Goal: Transaction & Acquisition: Purchase product/service

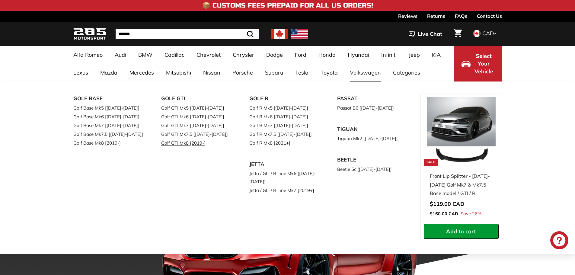
click at [195, 144] on link "Golf GTI Mk8 [2019-]" at bounding box center [196, 142] width 71 height 9
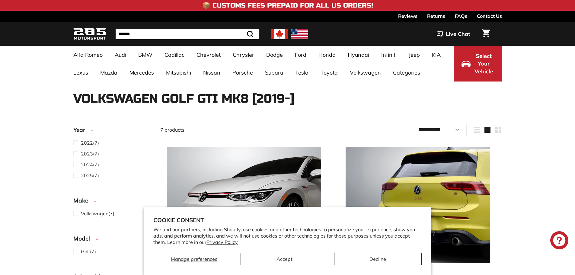
select select "**********"
drag, startPoint x: 272, startPoint y: 99, endPoint x: 294, endPoint y: 103, distance: 22.9
click at [294, 103] on h1 "Volkswagen Golf GTI Mk8 [2019-]" at bounding box center [287, 98] width 428 height 13
click at [295, 103] on h1 "Volkswagen Golf GTI Mk8 [2019-]" at bounding box center [287, 98] width 428 height 13
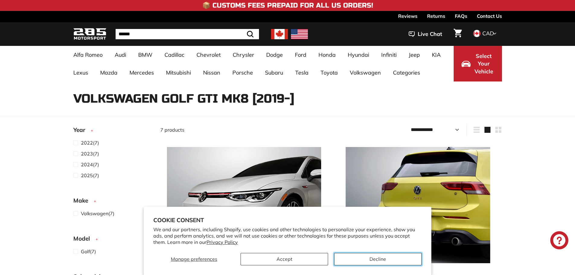
click at [383, 259] on button "Decline" at bounding box center [378, 259] width 88 height 12
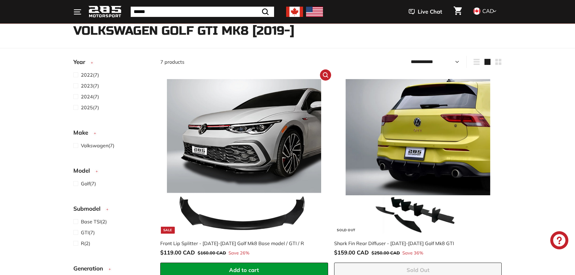
scroll to position [121, 0]
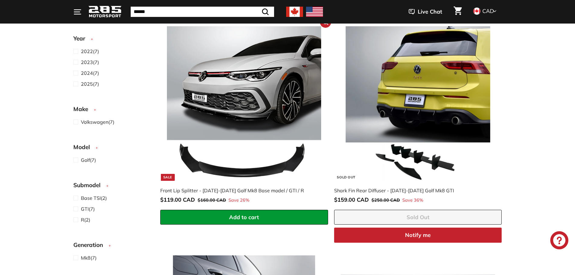
click at [273, 103] on img at bounding box center [244, 103] width 154 height 154
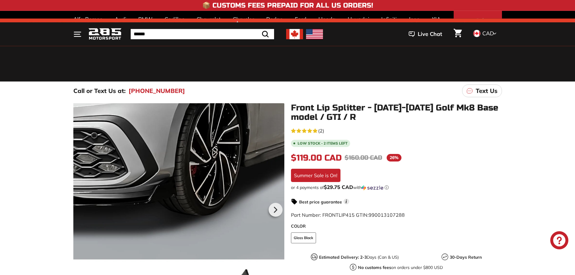
scroll to position [121, 0]
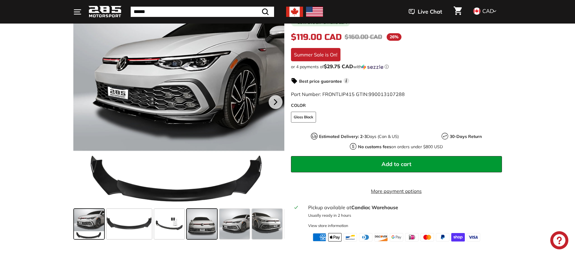
click at [202, 223] on span at bounding box center [202, 224] width 30 height 30
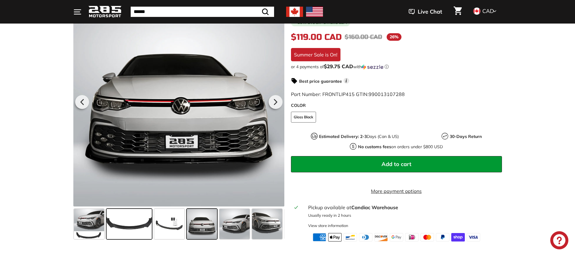
click at [134, 228] on span at bounding box center [129, 224] width 45 height 30
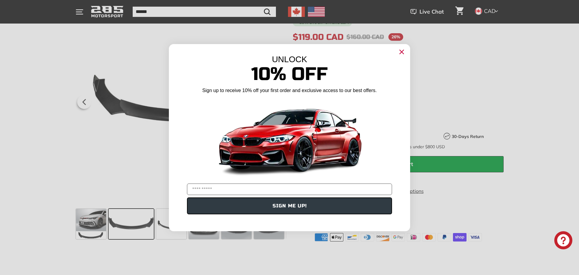
click at [402, 53] on icon "Close dialog" at bounding box center [402, 52] width 4 height 4
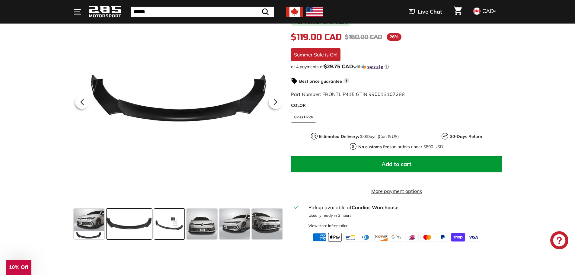
click at [161, 231] on span at bounding box center [169, 224] width 30 height 30
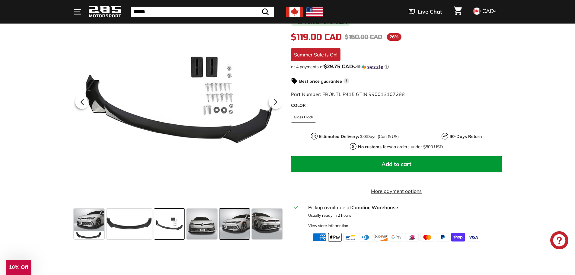
click at [220, 233] on span at bounding box center [234, 224] width 30 height 30
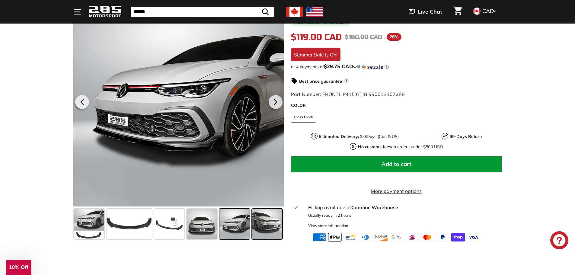
click at [272, 234] on span at bounding box center [267, 224] width 30 height 30
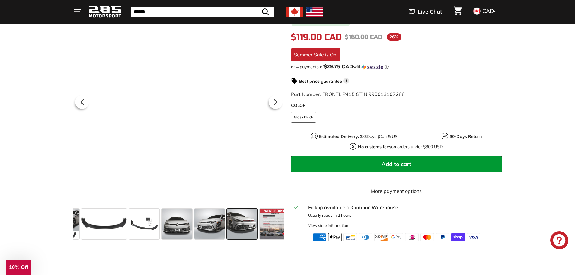
scroll to position [0, 32]
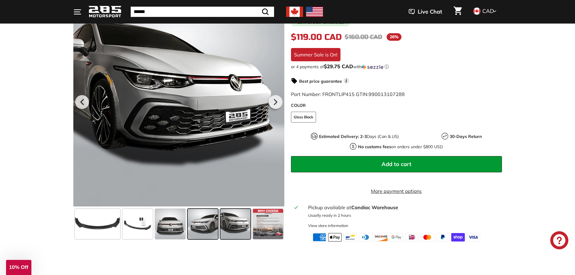
click at [202, 232] on span at bounding box center [203, 224] width 30 height 30
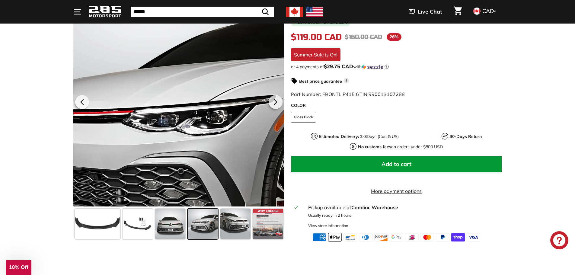
scroll to position [91, 0]
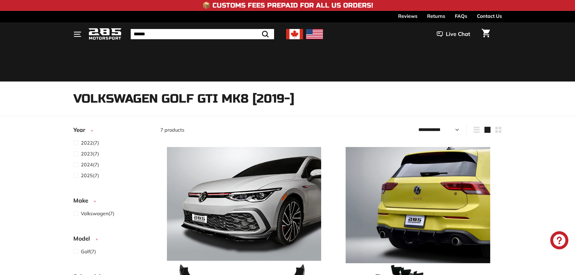
select select "**********"
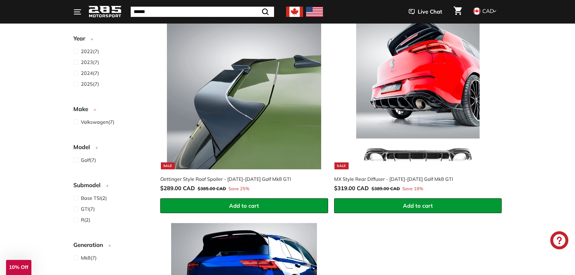
scroll to position [603, 0]
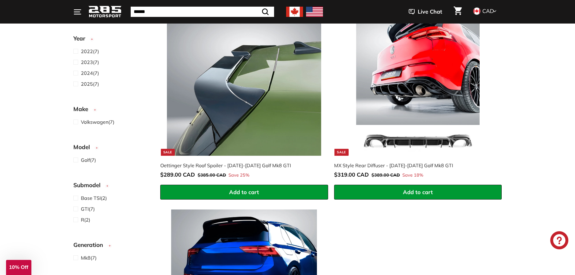
click at [408, 120] on img at bounding box center [418, 79] width 154 height 154
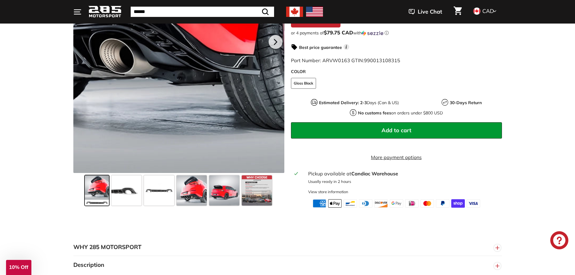
scroll to position [211, 0]
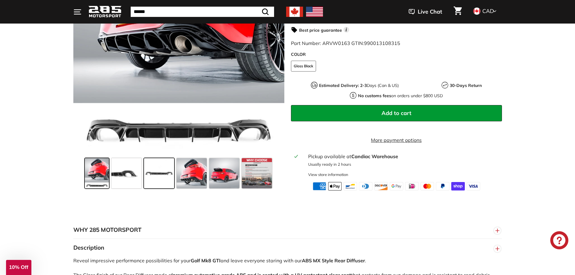
click at [169, 175] on span at bounding box center [159, 173] width 30 height 30
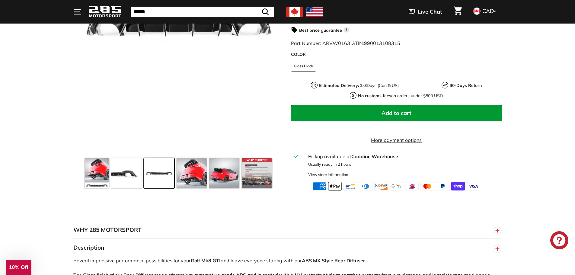
scroll to position [151, 0]
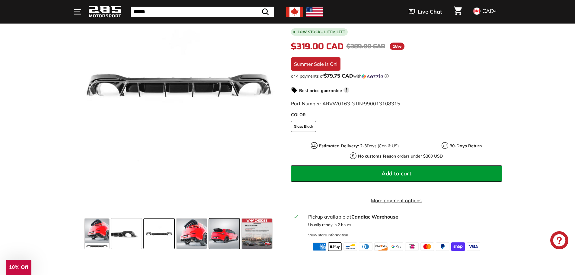
click at [217, 242] on span at bounding box center [224, 233] width 30 height 30
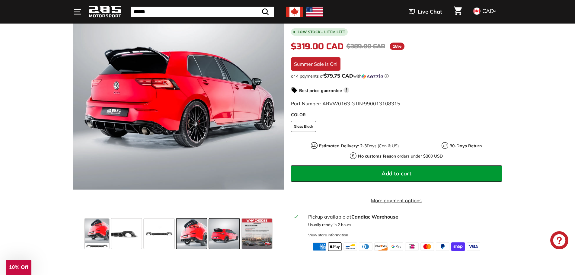
click at [188, 234] on span at bounding box center [192, 233] width 30 height 30
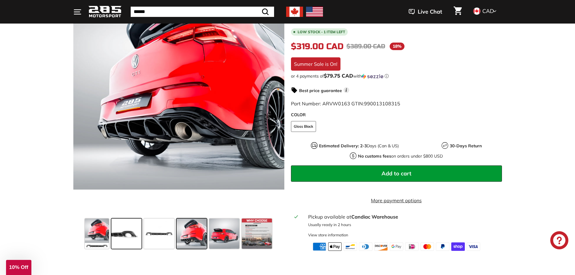
click at [115, 230] on span at bounding box center [126, 233] width 30 height 30
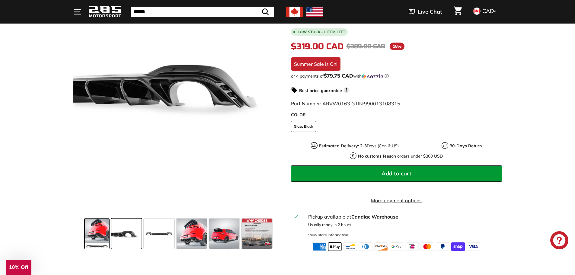
click at [93, 231] on span at bounding box center [97, 233] width 24 height 30
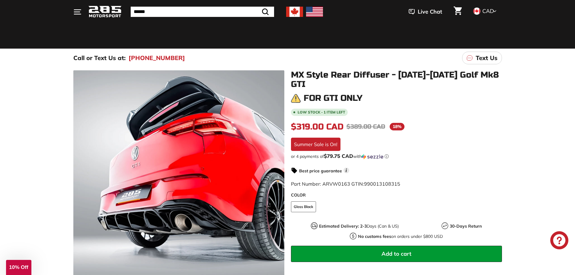
scroll to position [30, 0]
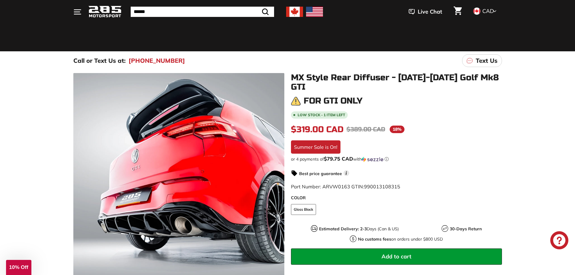
drag, startPoint x: 22, startPoint y: 163, endPoint x: 17, endPoint y: 163, distance: 4.8
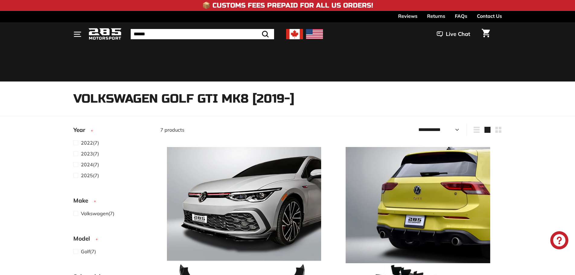
select select "**********"
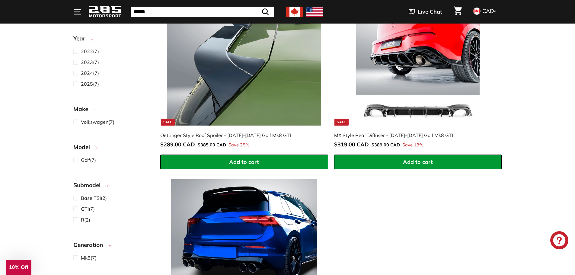
scroll to position [614, 0]
